Goal: Task Accomplishment & Management: Manage account settings

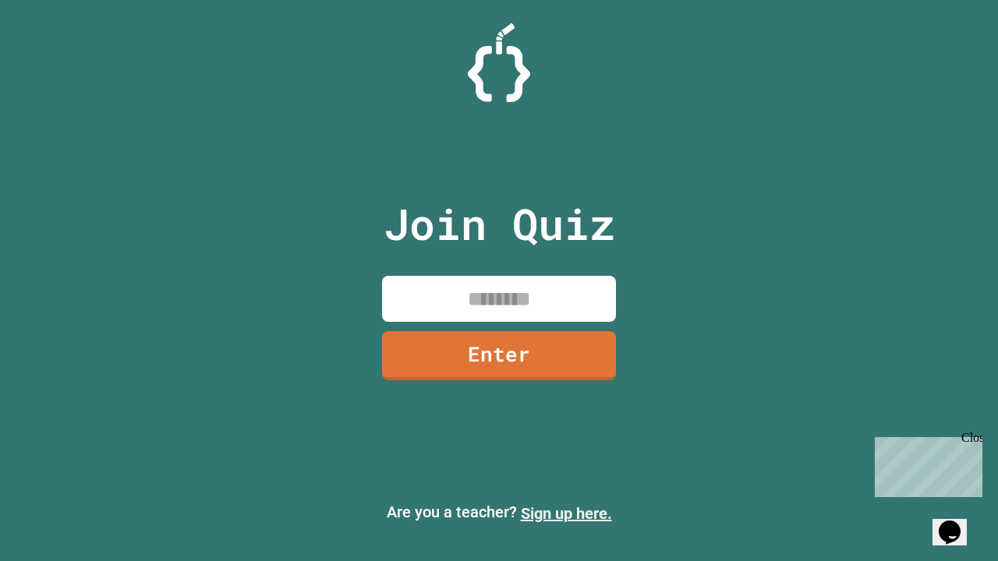
click at [566, 514] on link "Sign up here." at bounding box center [566, 513] width 91 height 19
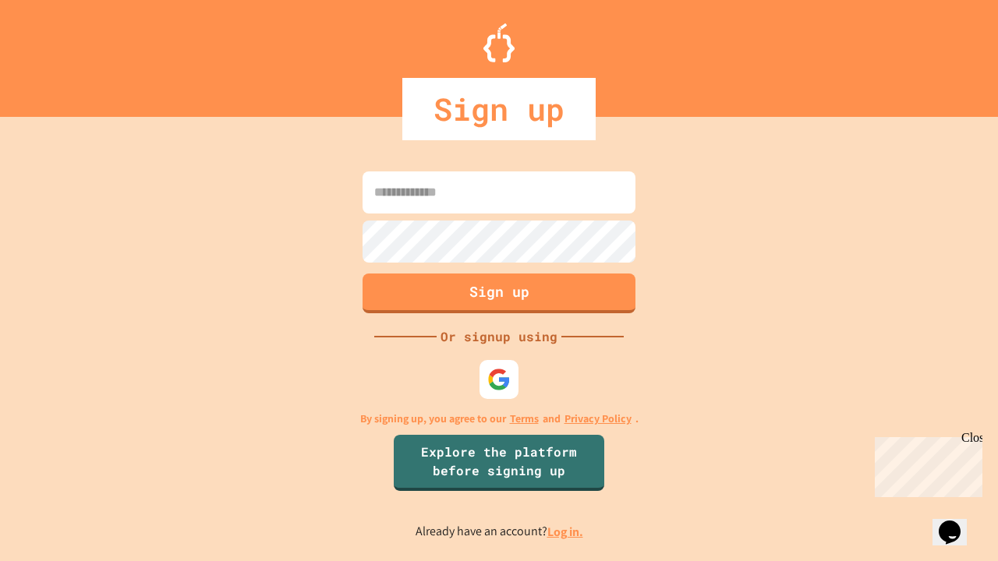
click at [566, 532] on link "Log in." at bounding box center [565, 532] width 36 height 16
